Goal: Task Accomplishment & Management: Use online tool/utility

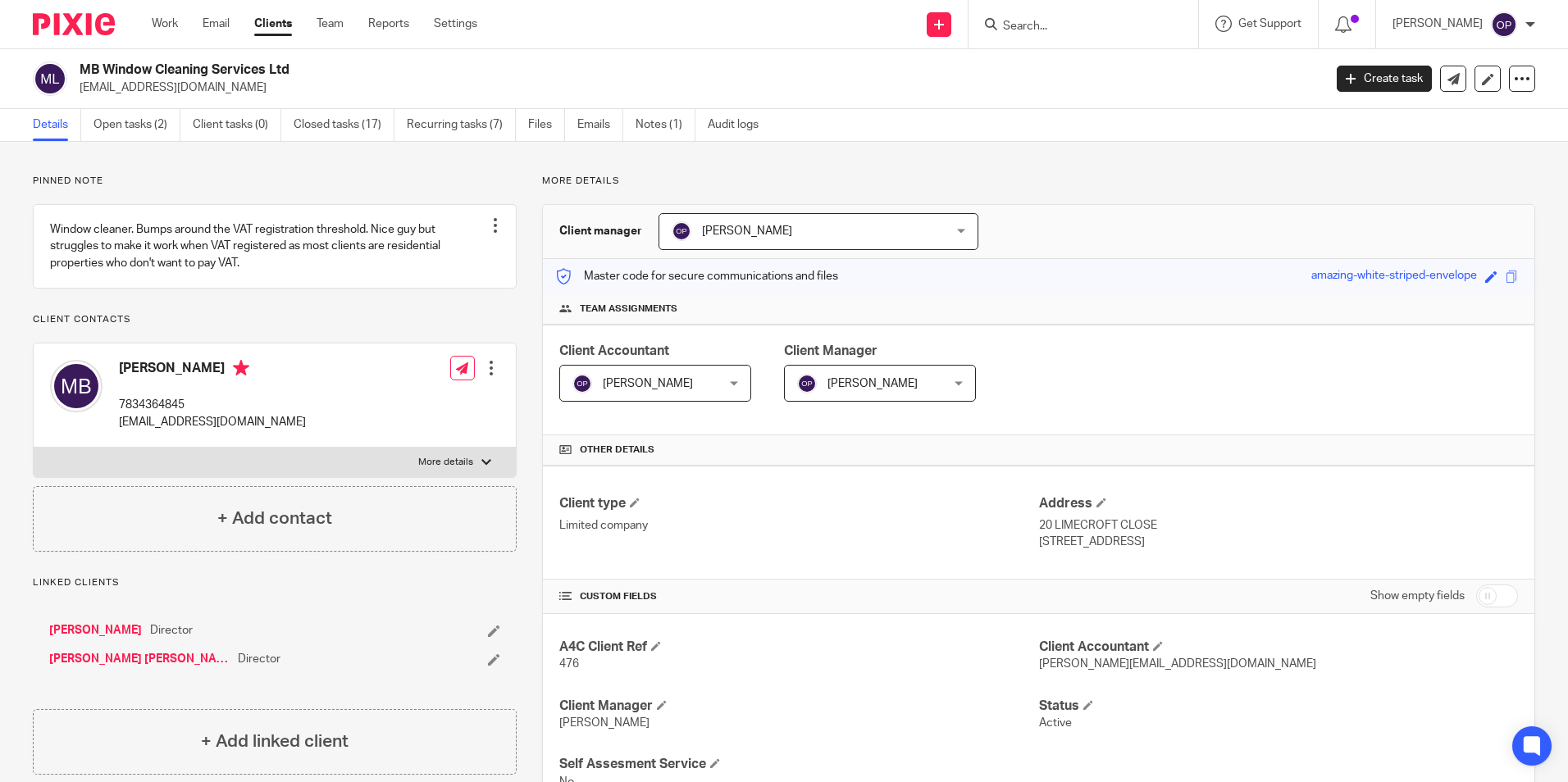
click at [347, 178] on p "Pinned note" at bounding box center [274, 180] width 483 height 13
click at [1075, 44] on div at bounding box center [1083, 24] width 229 height 48
click at [1054, 36] on div at bounding box center [1083, 24] width 229 height 48
click at [1045, 21] on input "Search" at bounding box center [1074, 26] width 147 height 14
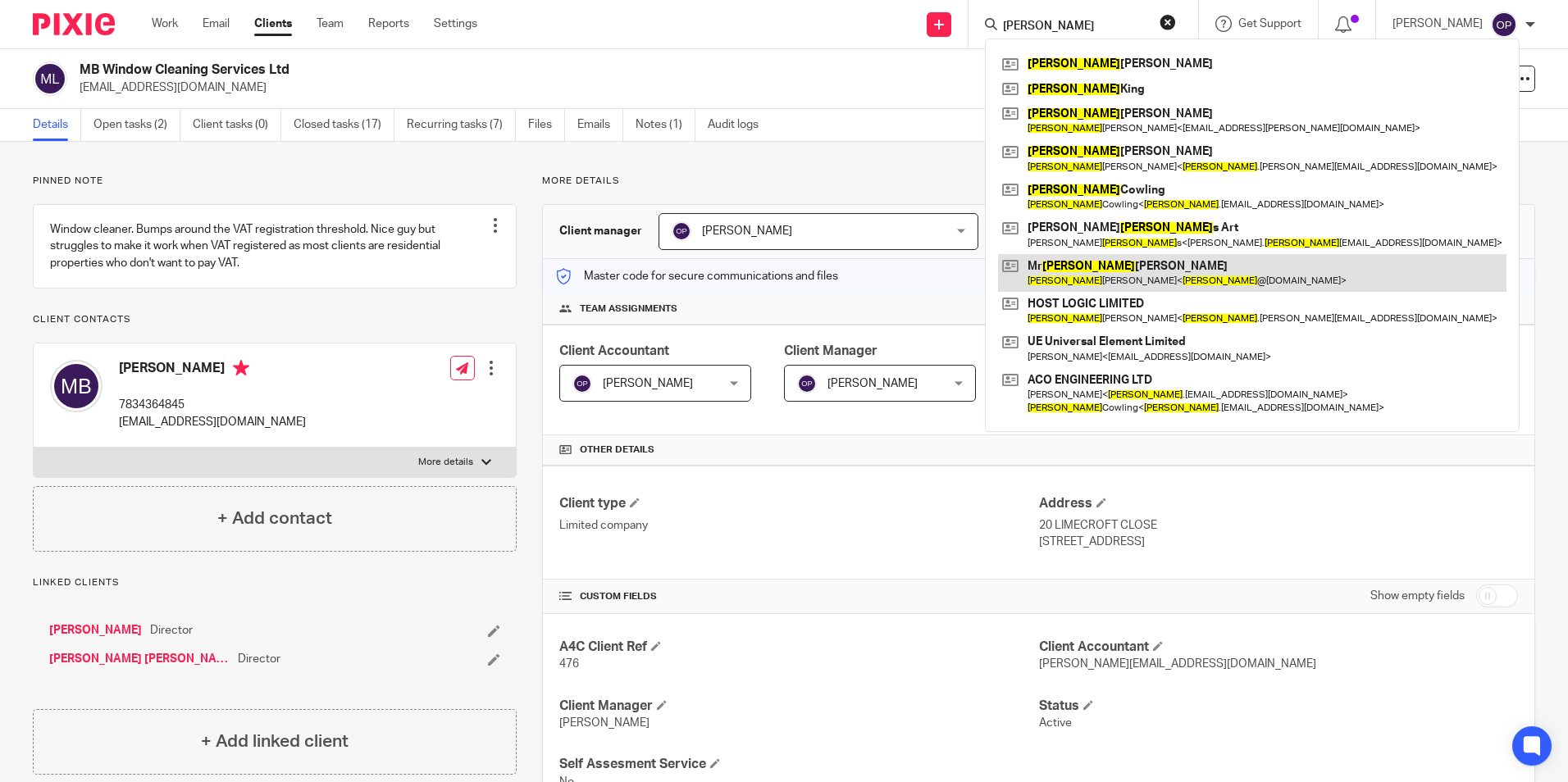
type input "adam"
click at [1072, 268] on link at bounding box center [1252, 273] width 508 height 38
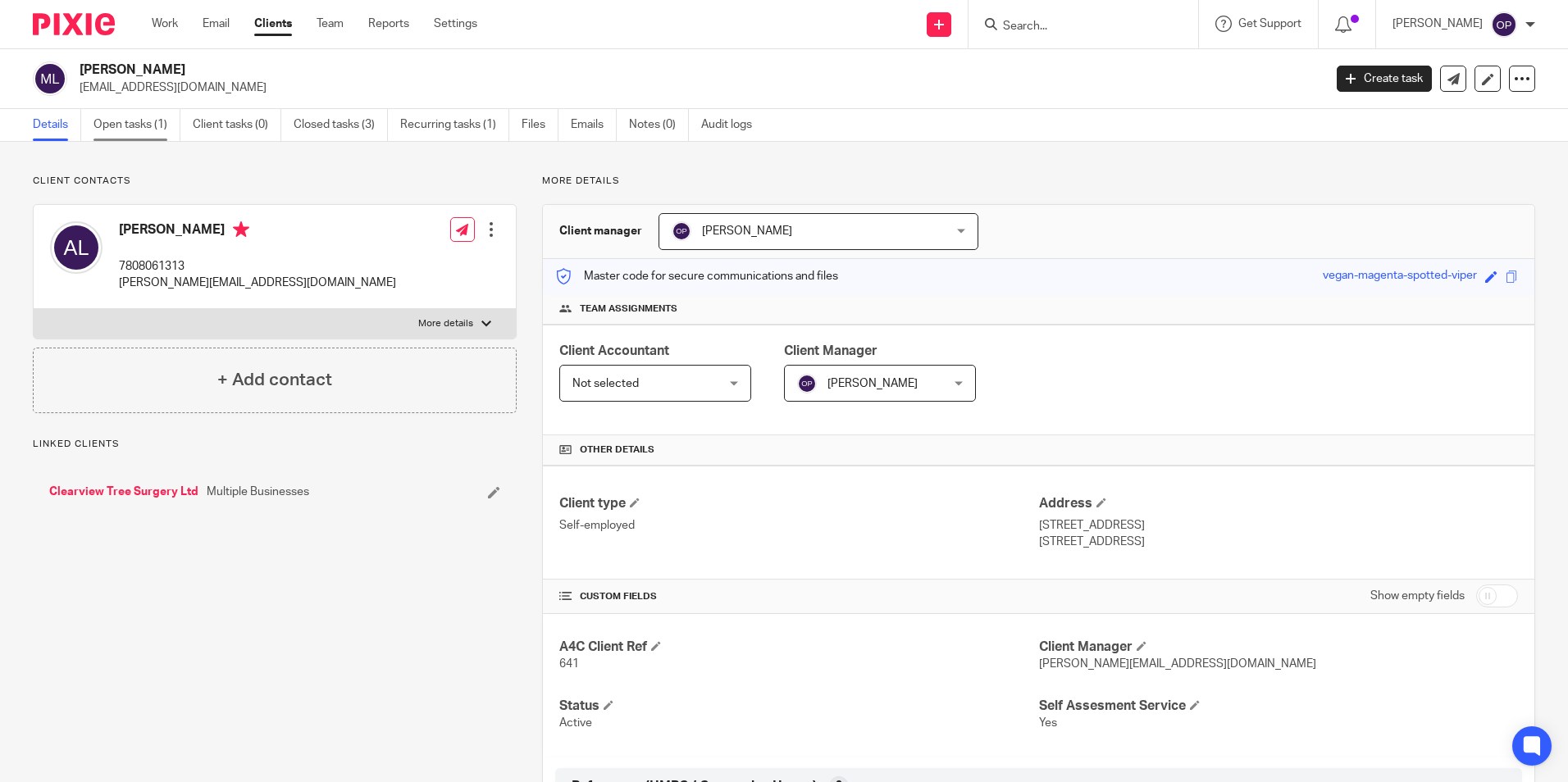
click at [127, 125] on link "Open tasks (1)" at bounding box center [136, 125] width 87 height 32
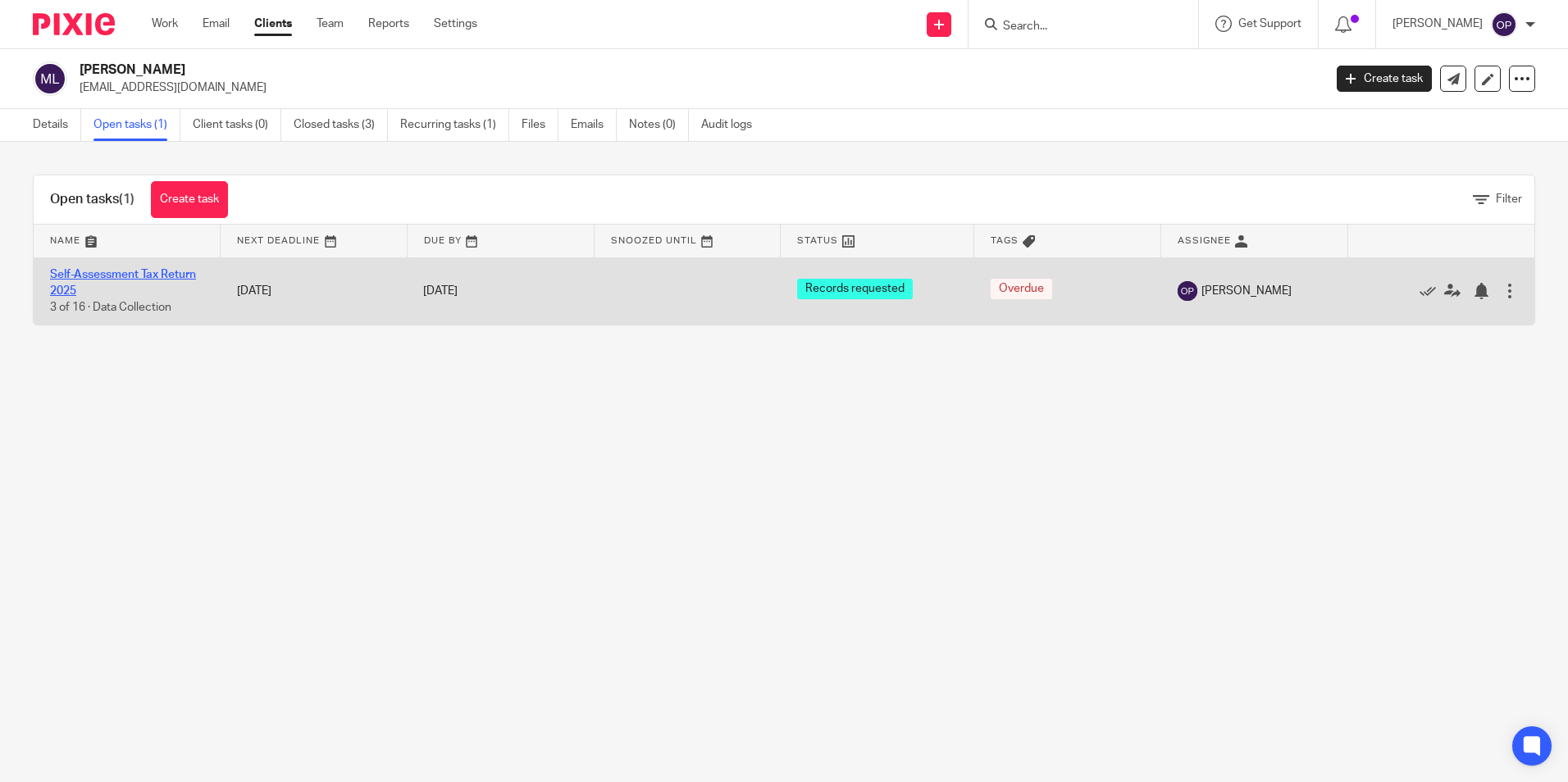
click at [157, 271] on link "Self-Assessment Tax Return 2025" at bounding box center [123, 283] width 146 height 28
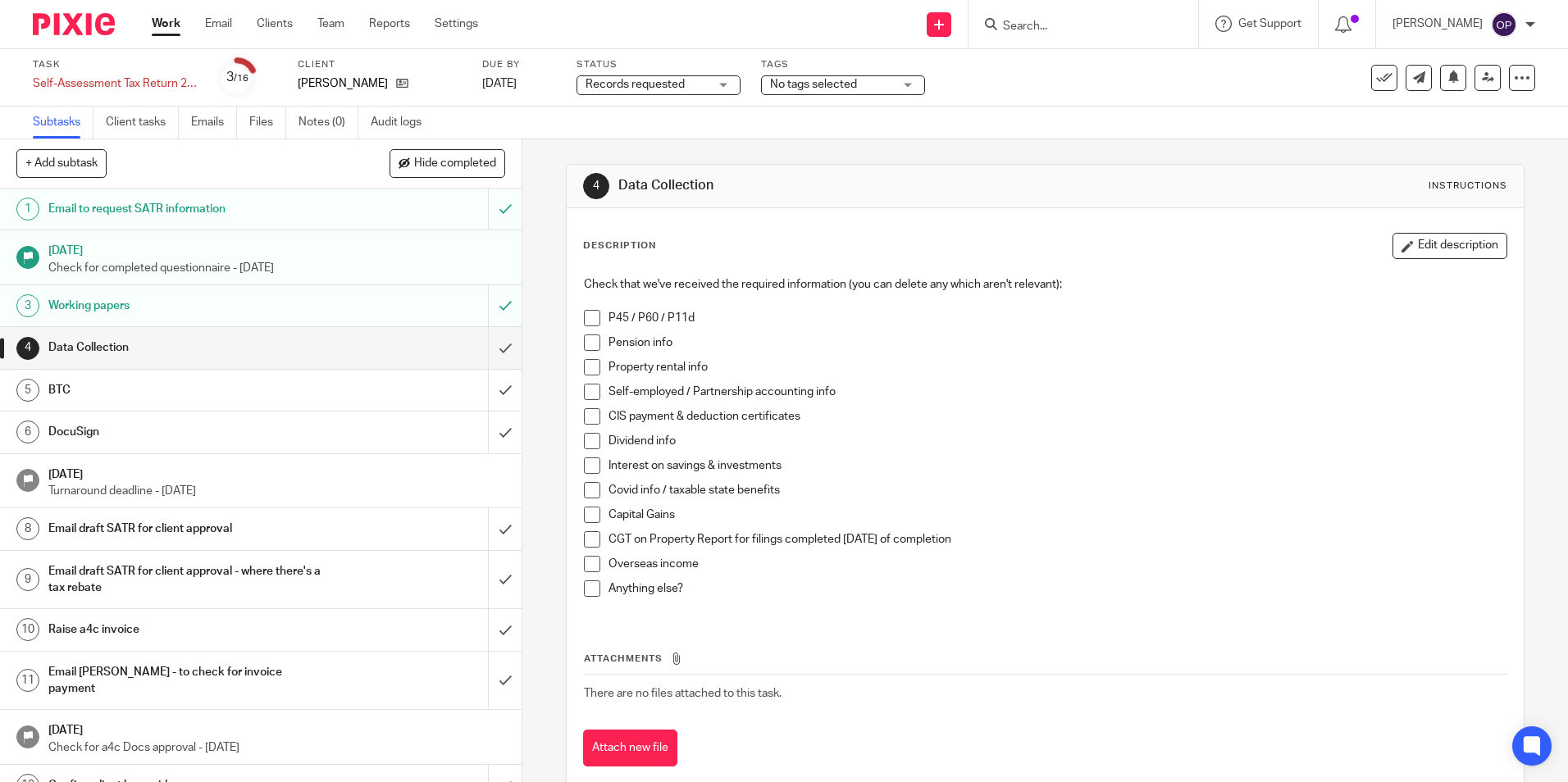
click at [175, 218] on h1 "Email to request SATR information" at bounding box center [189, 208] width 282 height 25
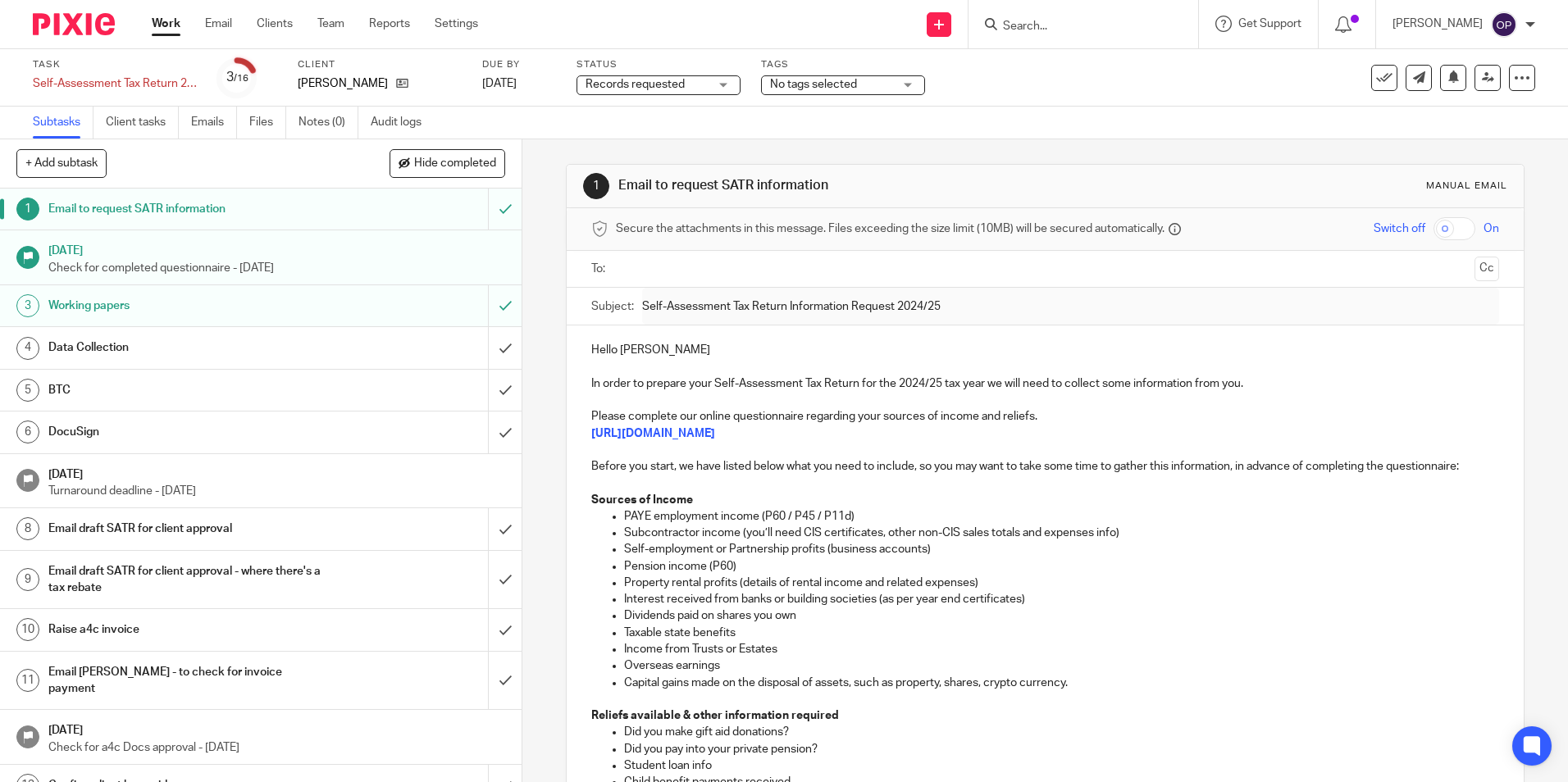
click at [674, 273] on input "text" at bounding box center [1044, 269] width 845 height 19
click at [721, 338] on div "Hello Adam In order to prepare your Self-Assessment Tax Return for the 2024/25 …" at bounding box center [1044, 766] width 956 height 876
click at [728, 343] on div "Hello Adam, In order to prepare your Self-Assessment Tax Return for the 2024/25…" at bounding box center [1044, 766] width 956 height 876
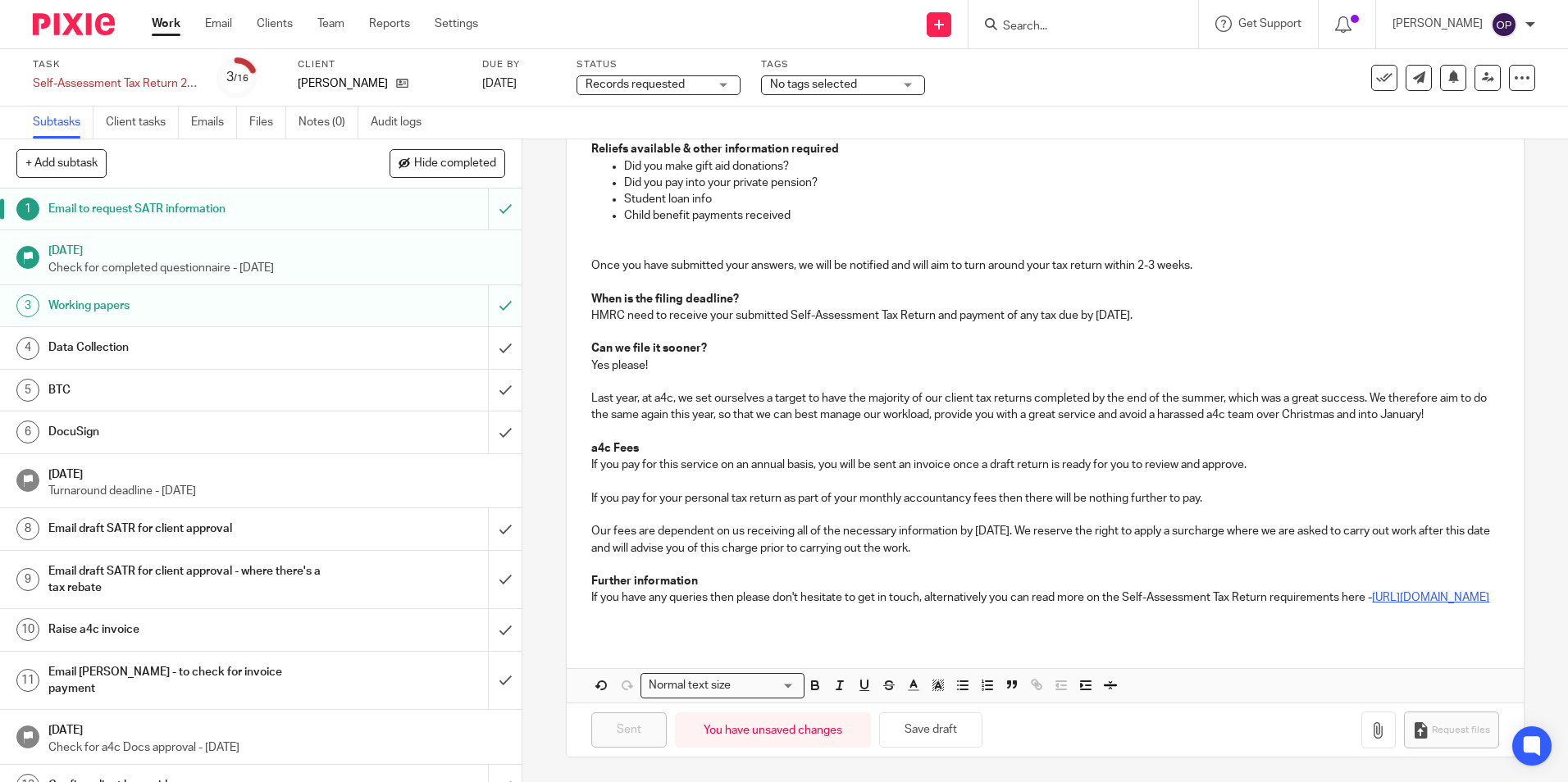
scroll to position [586, 0]
click at [496, 208] on input "submit" at bounding box center [261, 209] width 522 height 41
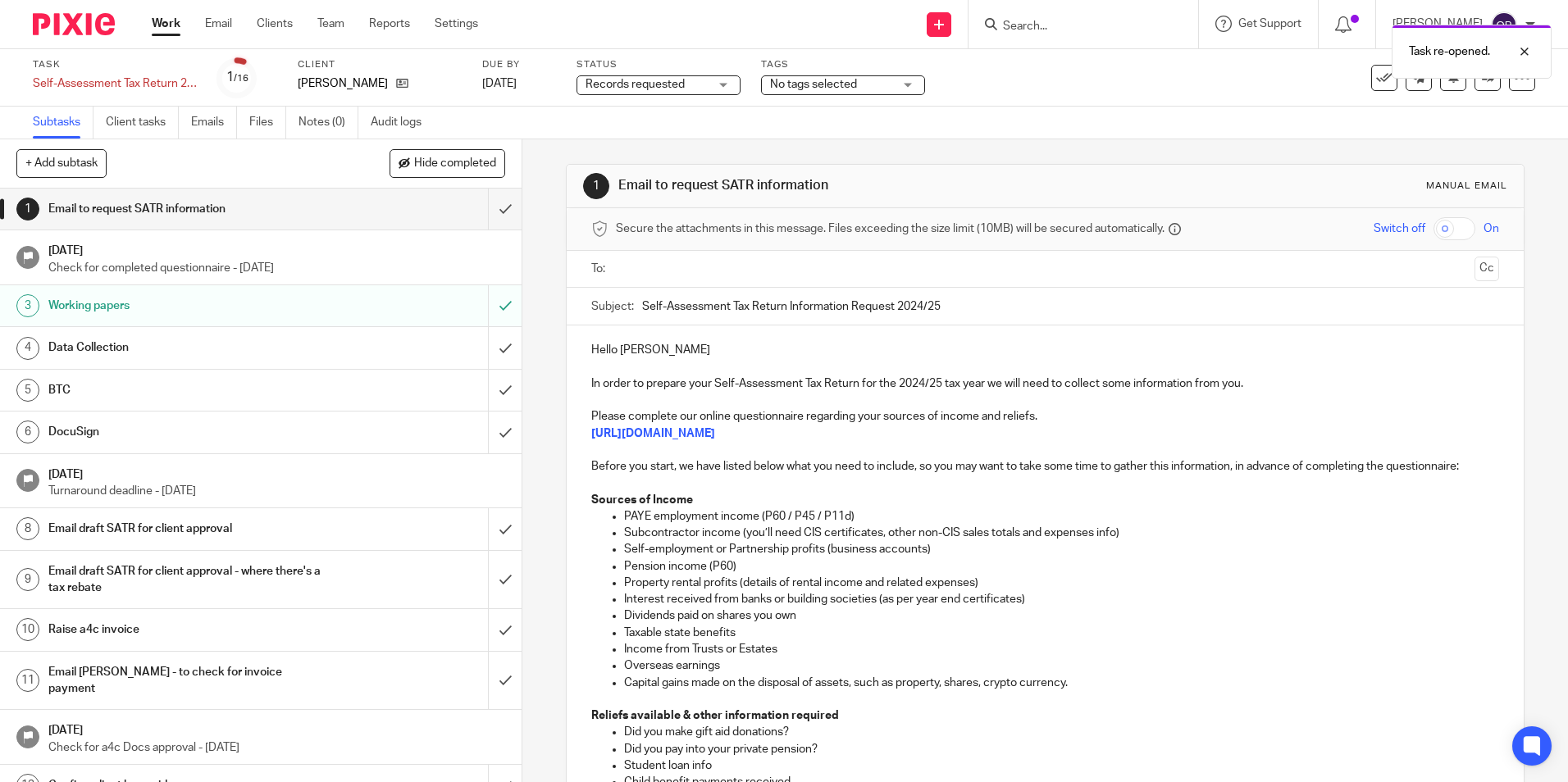
click at [649, 273] on input "text" at bounding box center [1044, 269] width 845 height 19
click at [701, 345] on p "Hello [PERSON_NAME]" at bounding box center [1044, 353] width 907 height 16
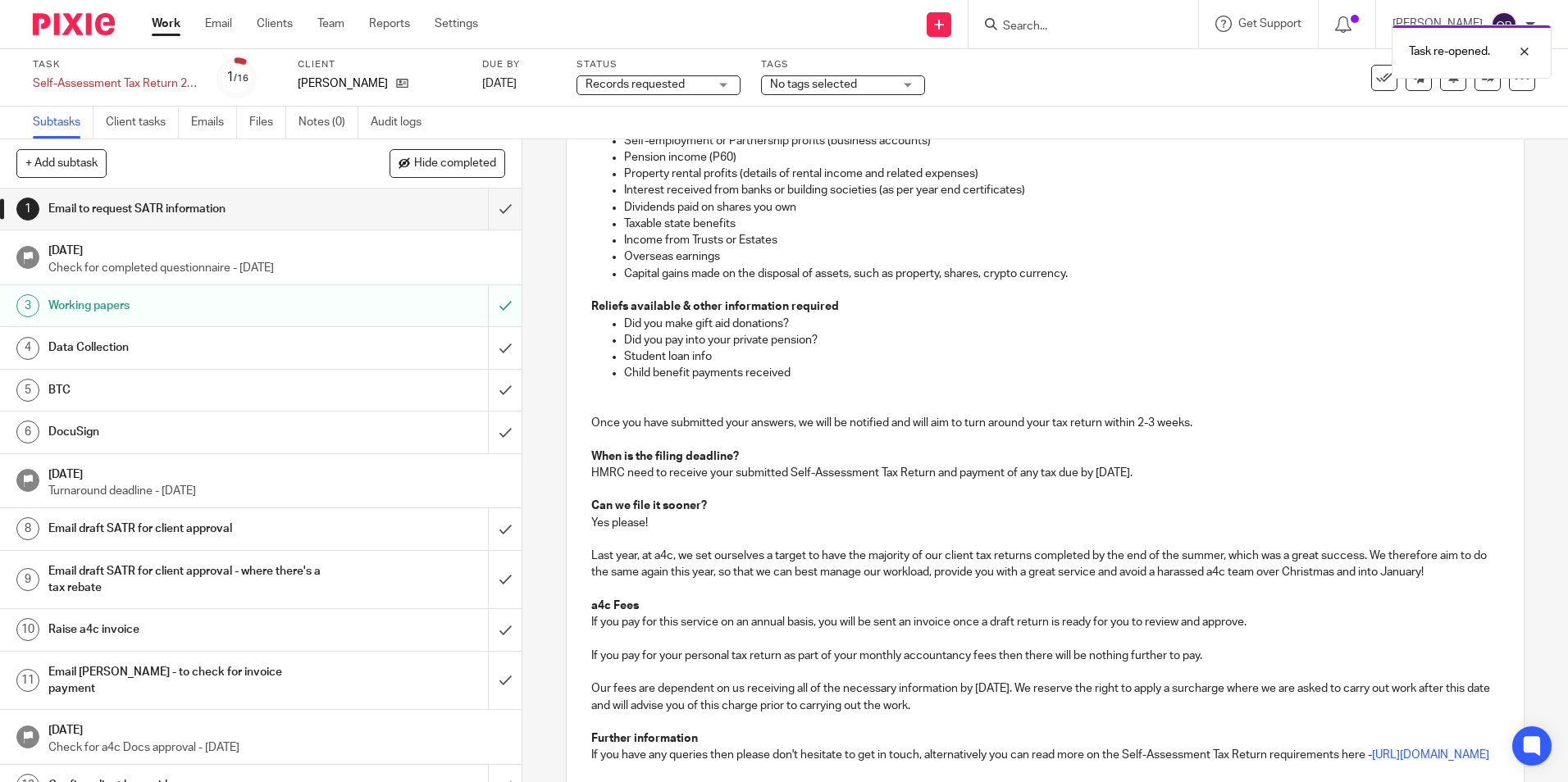
scroll to position [586, 0]
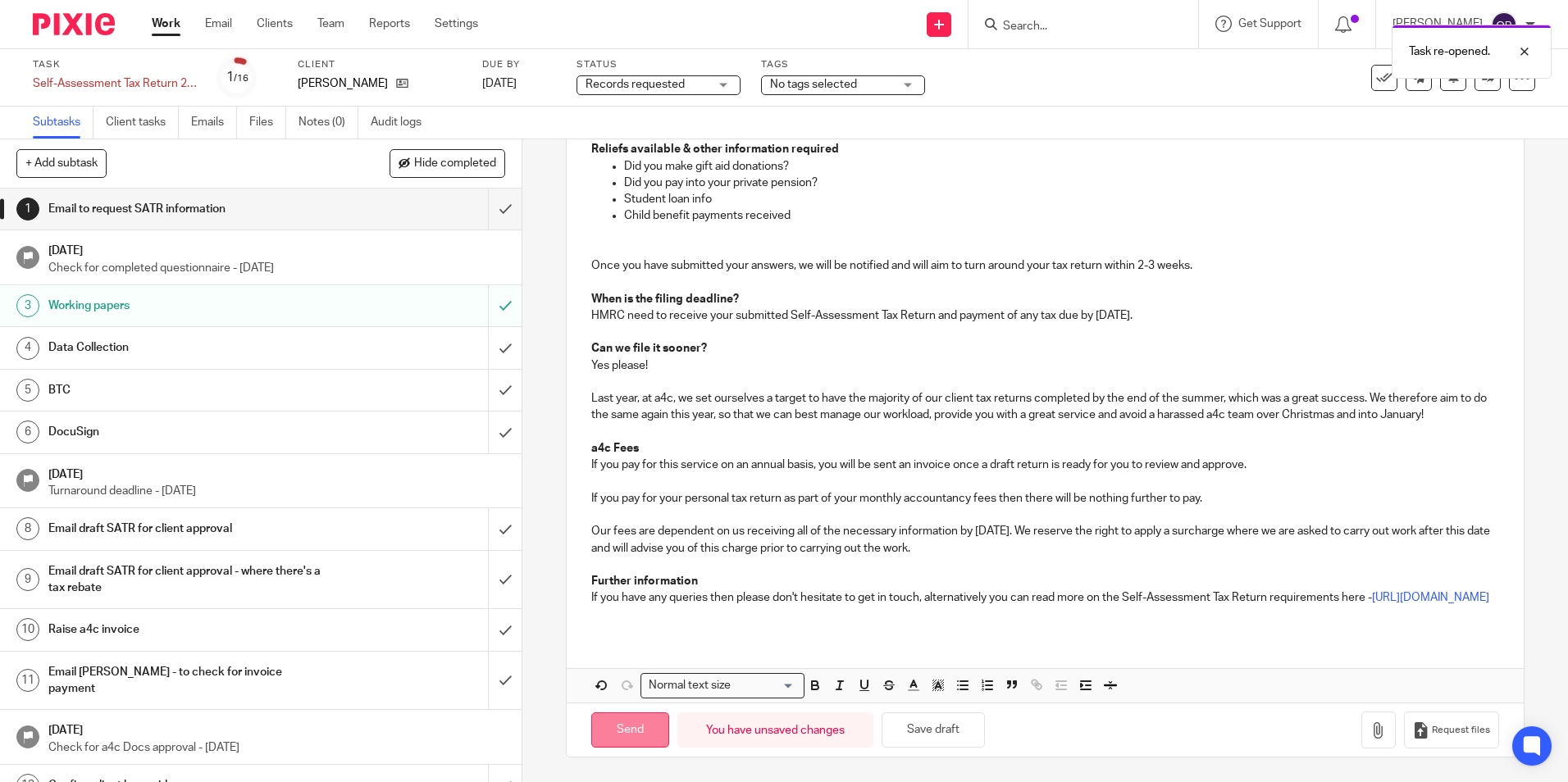
click at [605, 740] on input "Send" at bounding box center [630, 730] width 78 height 36
type input "Sent"
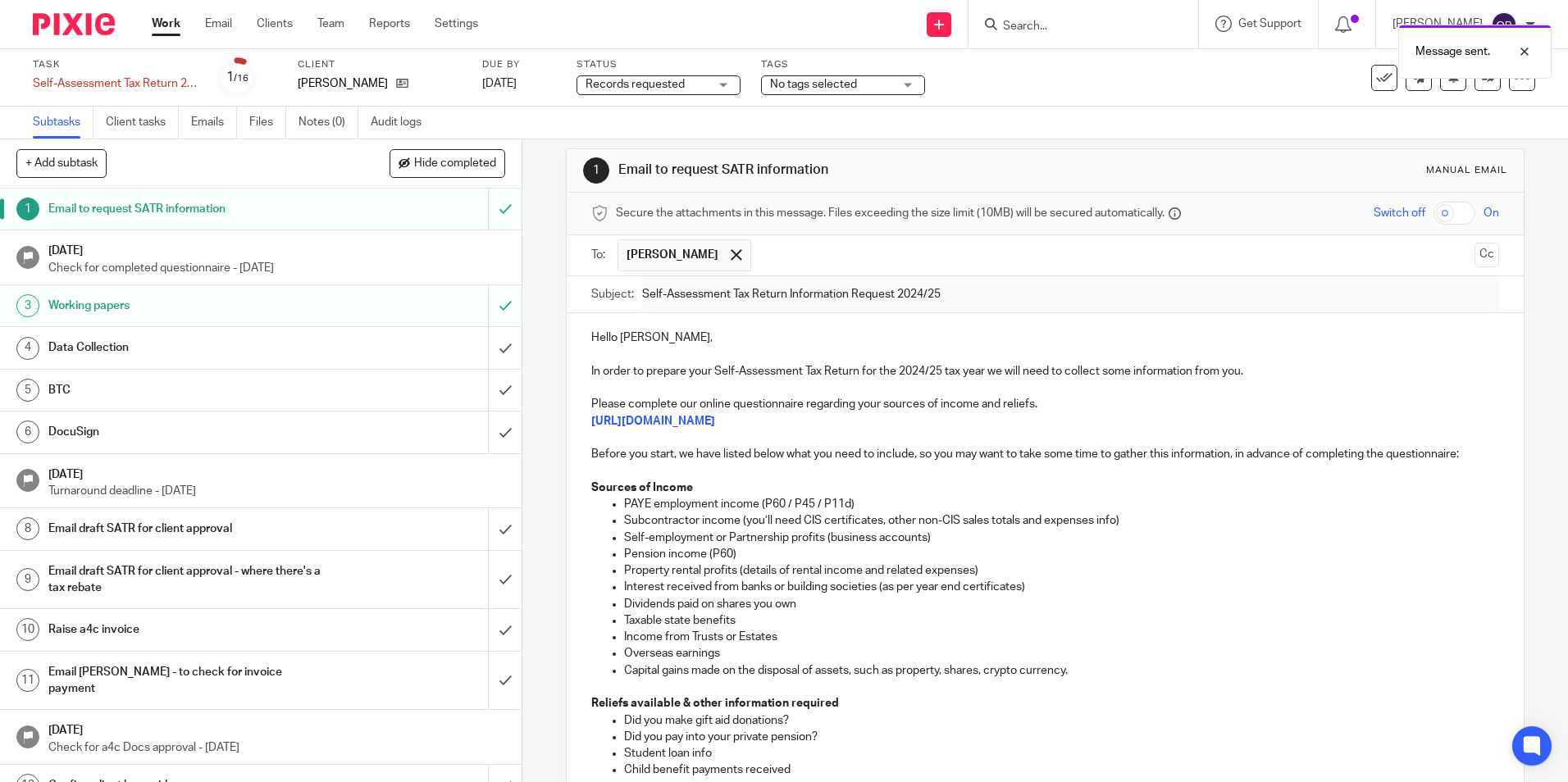
scroll to position [0, 0]
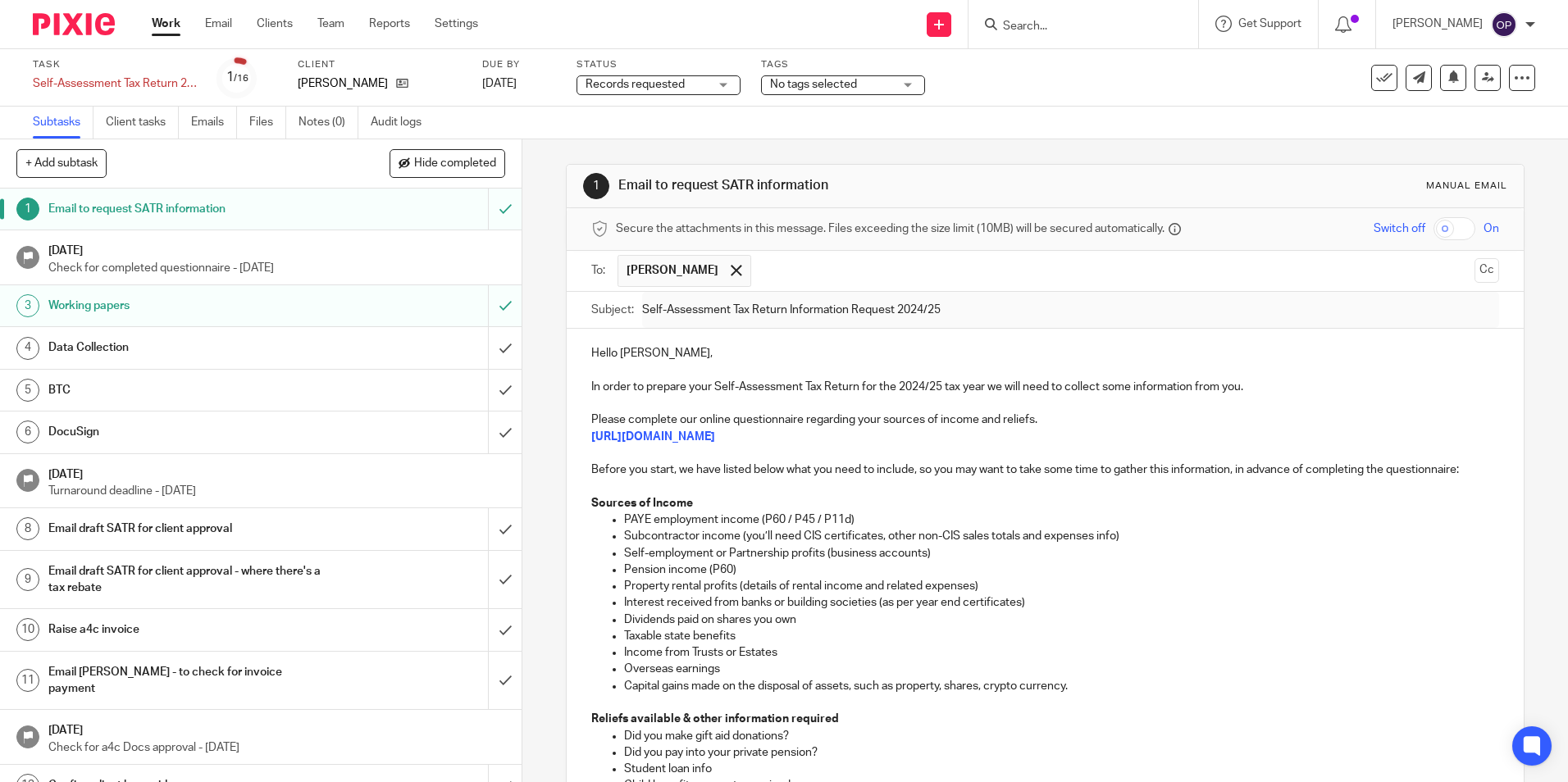
click at [176, 24] on link "Work" at bounding box center [166, 23] width 29 height 16
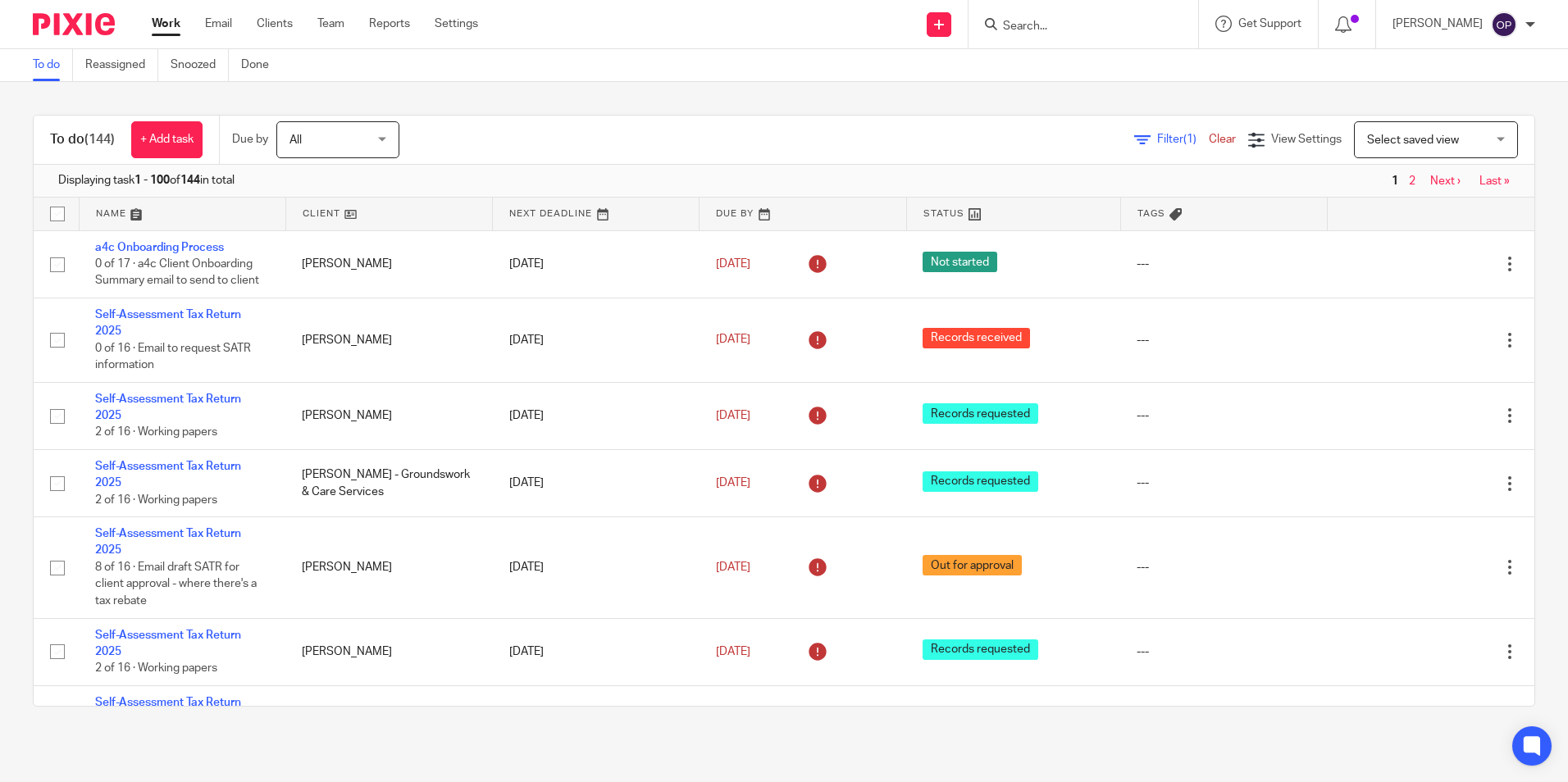
click at [1052, 14] on form at bounding box center [1088, 24] width 174 height 20
click at [1053, 21] on input "Search" at bounding box center [1074, 26] width 147 height 14
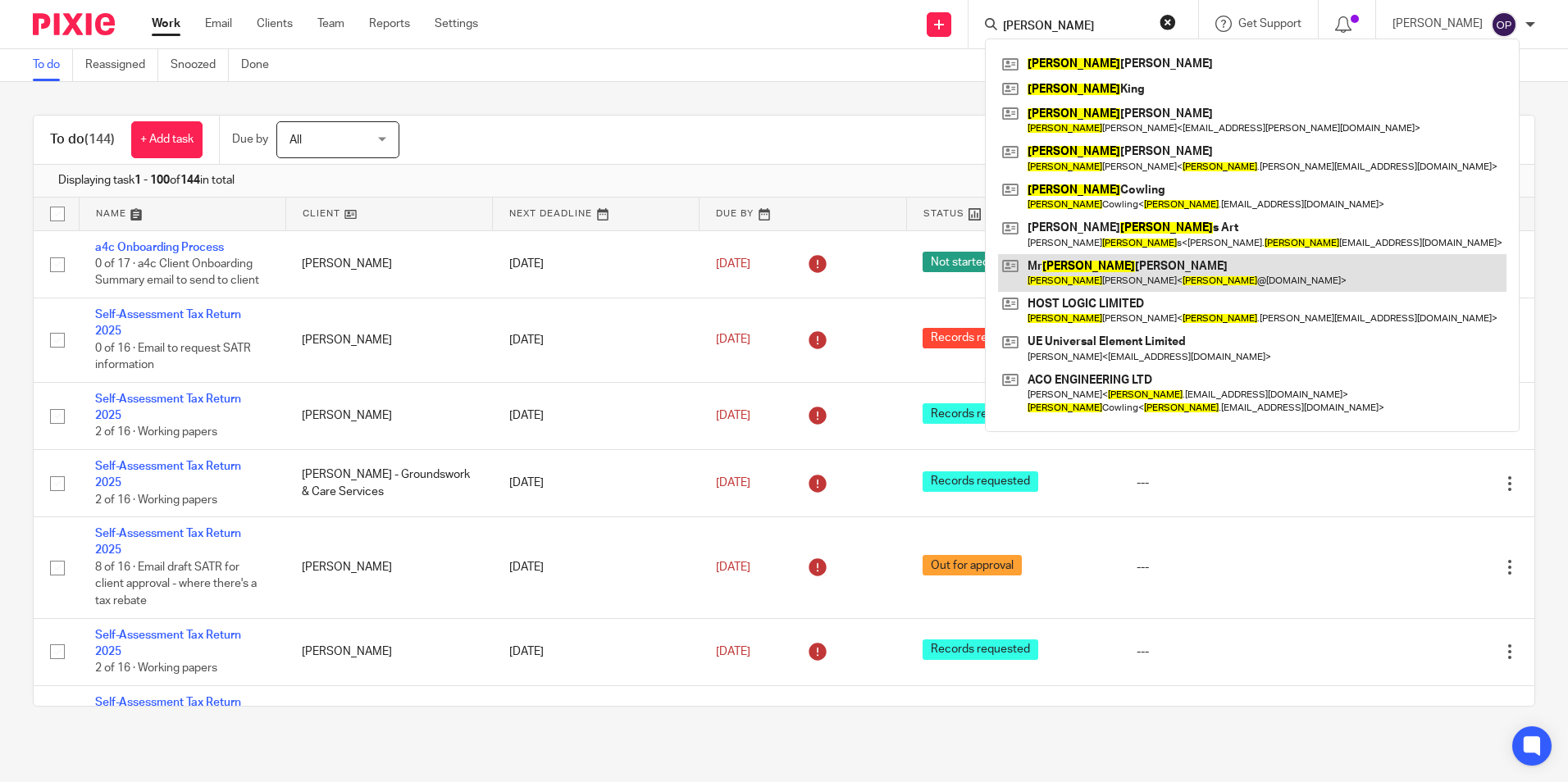
type input "[PERSON_NAME]"
click at [1101, 262] on link at bounding box center [1252, 273] width 508 height 38
